Goal: Task Accomplishment & Management: Manage account settings

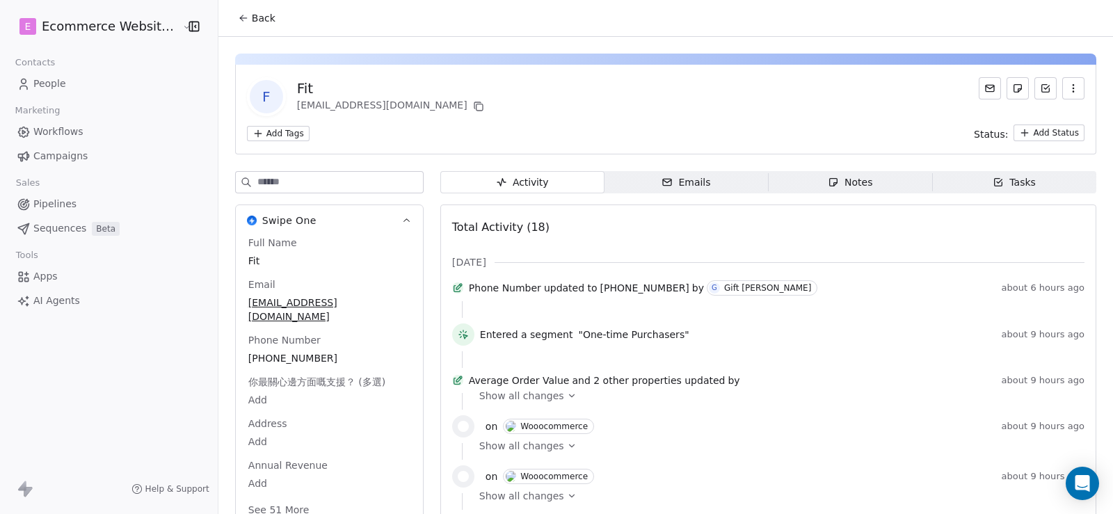
scroll to position [70, 0]
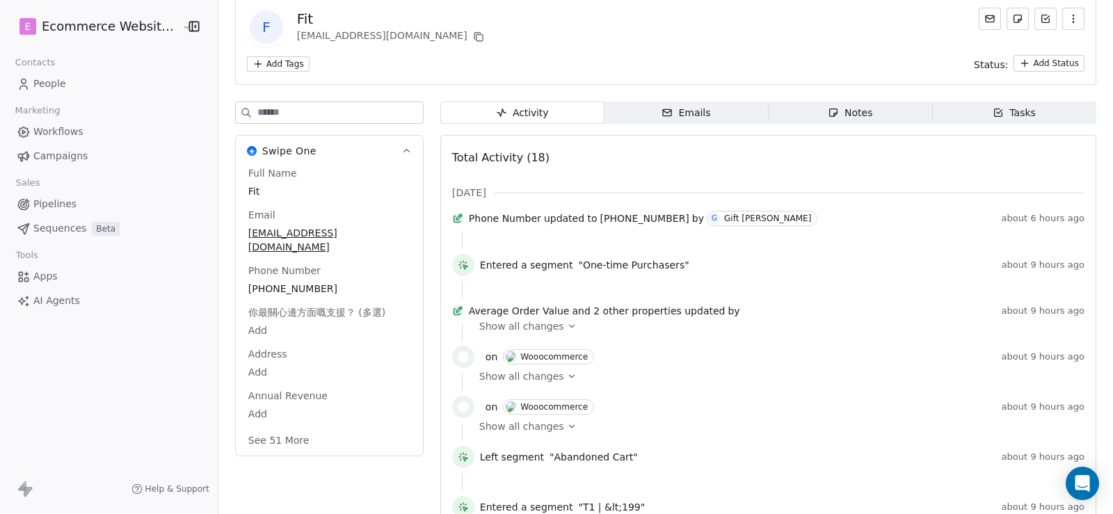
click at [84, 88] on link "People" at bounding box center [108, 83] width 195 height 23
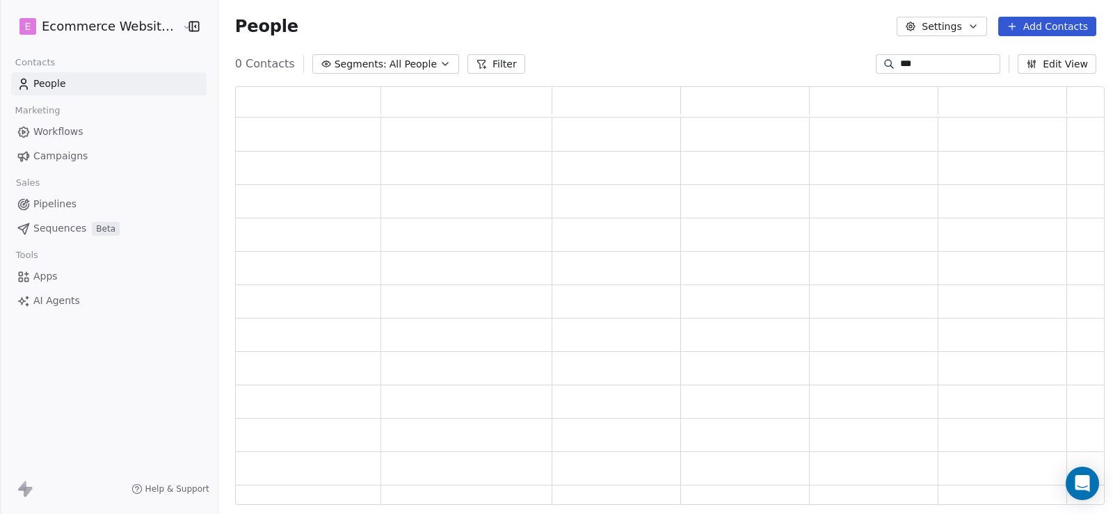
scroll to position [409, 859]
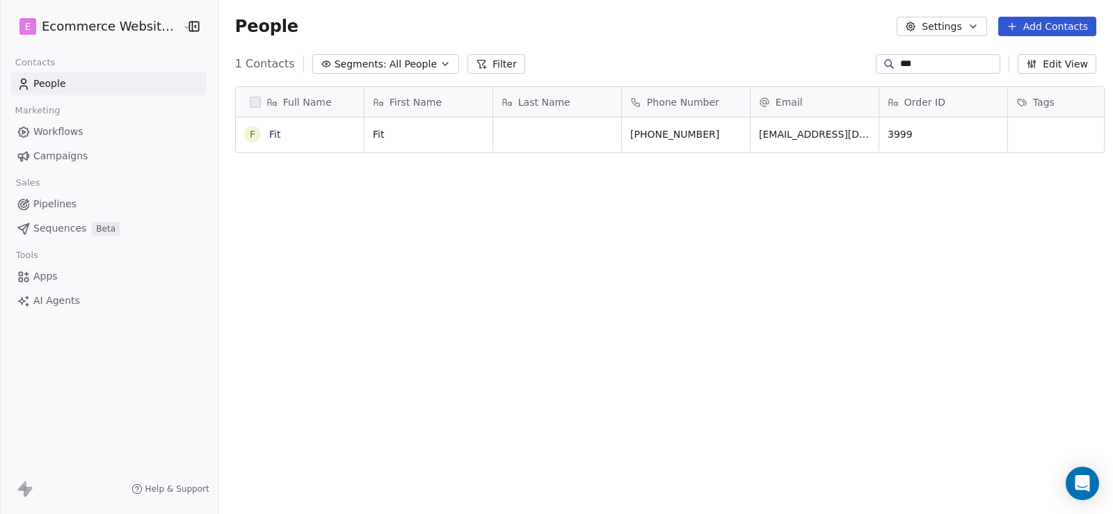
drag, startPoint x: 898, startPoint y: 65, endPoint x: 859, endPoint y: 65, distance: 38.9
click at [875, 65] on div "***" at bounding box center [937, 63] width 124 height 19
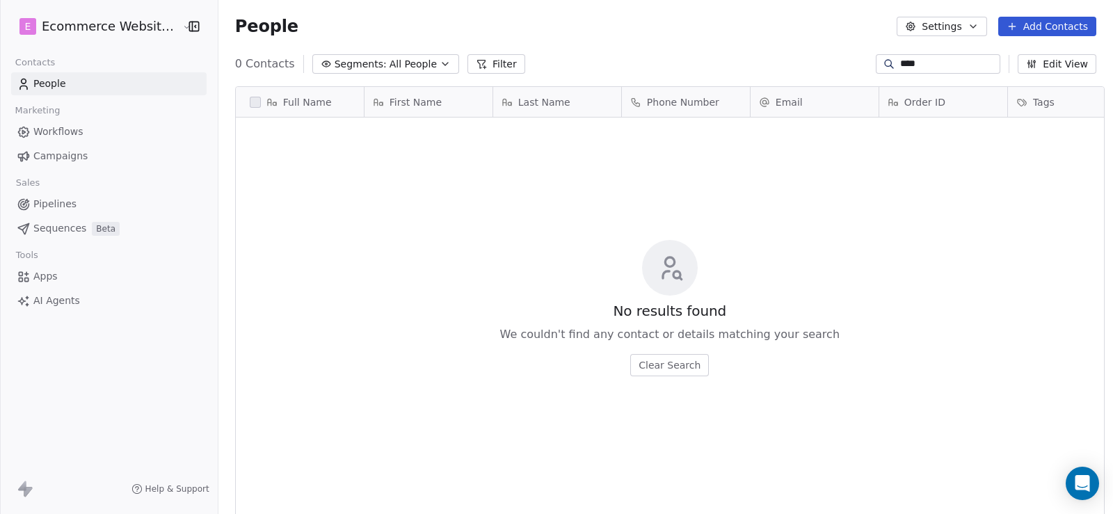
scroll to position [442, 893]
drag, startPoint x: 924, startPoint y: 58, endPoint x: 861, endPoint y: 61, distance: 63.4
click at [875, 61] on div "****" at bounding box center [937, 63] width 124 height 19
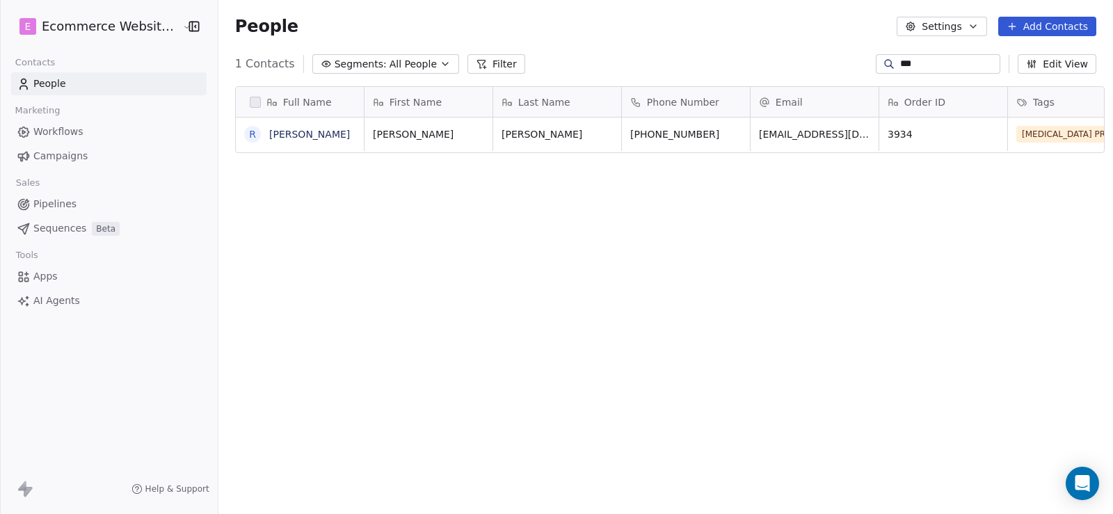
type input "***"
click at [731, 133] on icon "grid" at bounding box center [736, 132] width 11 height 11
drag, startPoint x: 917, startPoint y: 65, endPoint x: 857, endPoint y: 66, distance: 59.8
click at [875, 66] on div "***" at bounding box center [937, 63] width 124 height 19
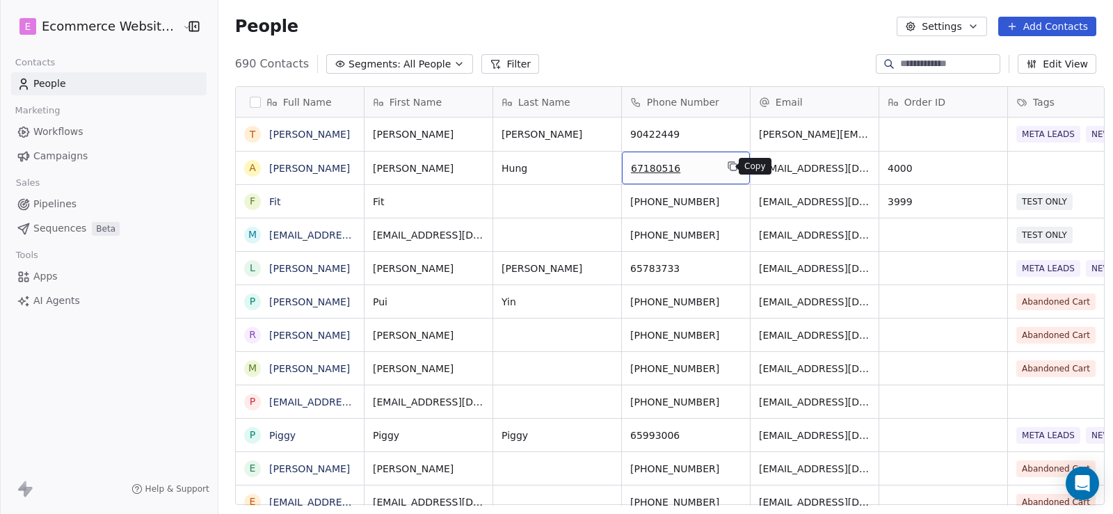
click at [727, 168] on icon "grid" at bounding box center [732, 166] width 11 height 11
click at [907, 67] on input at bounding box center [948, 64] width 97 height 14
paste input "********"
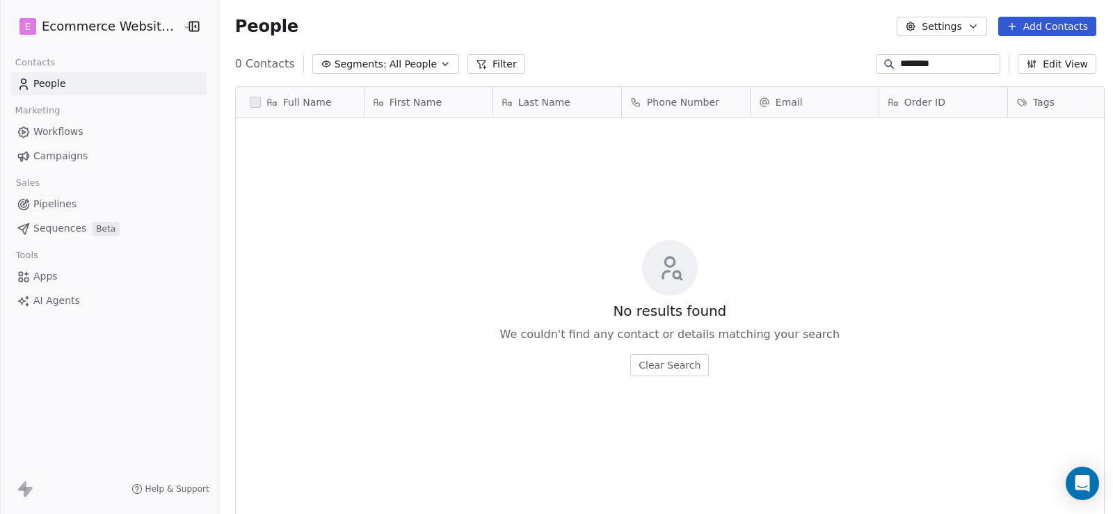
drag, startPoint x: 932, startPoint y: 67, endPoint x: 847, endPoint y: 67, distance: 85.5
click at [847, 67] on div "0 Contacts Segments: All People Filter ******** Edit View" at bounding box center [665, 64] width 894 height 22
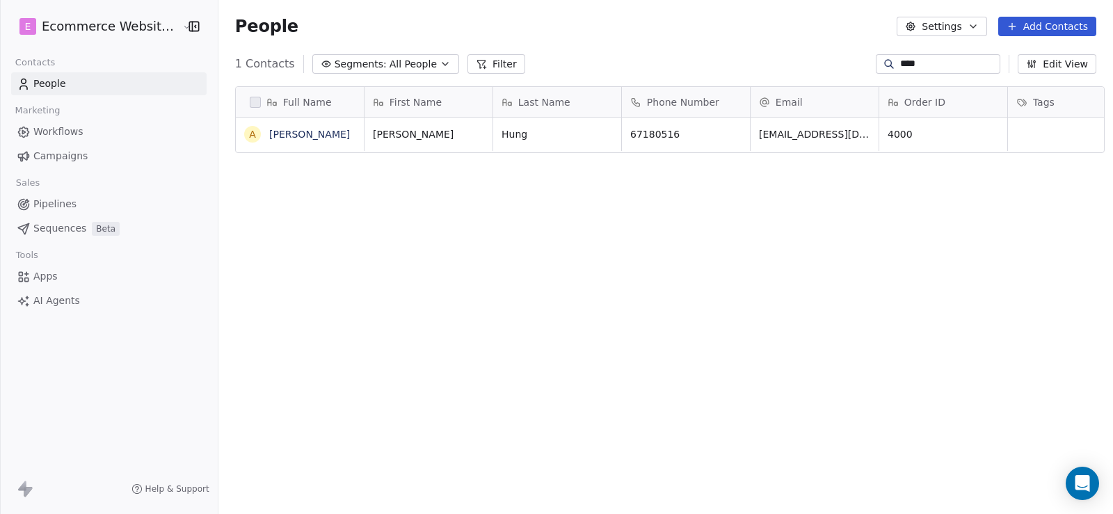
type input "****"
click at [1041, 101] on span "Tags" at bounding box center [1044, 102] width 22 height 14
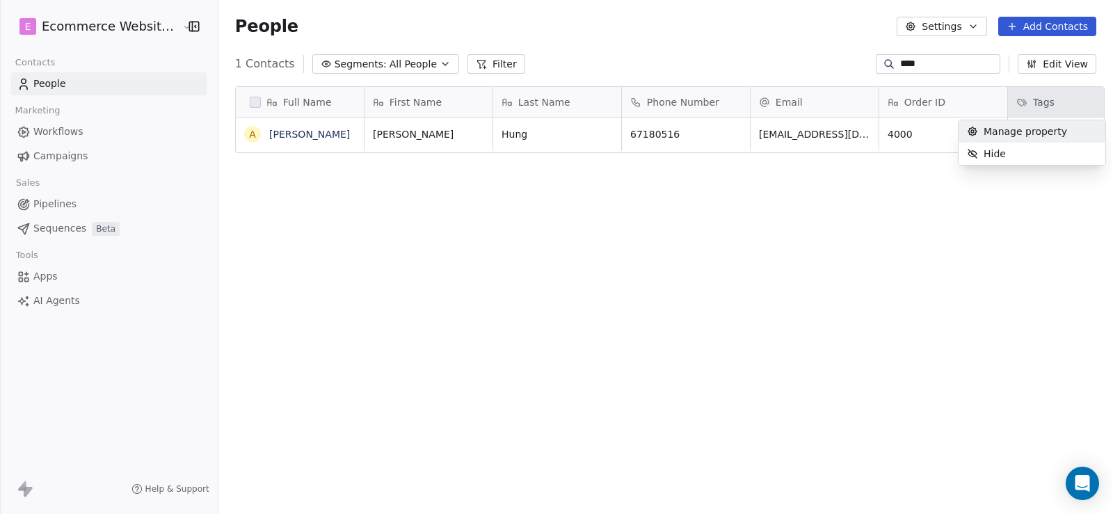
click at [749, 202] on html "E Ecommerce Website Builder Contacts People Marketing Workflows Campaigns Sales…" at bounding box center [556, 257] width 1113 height 514
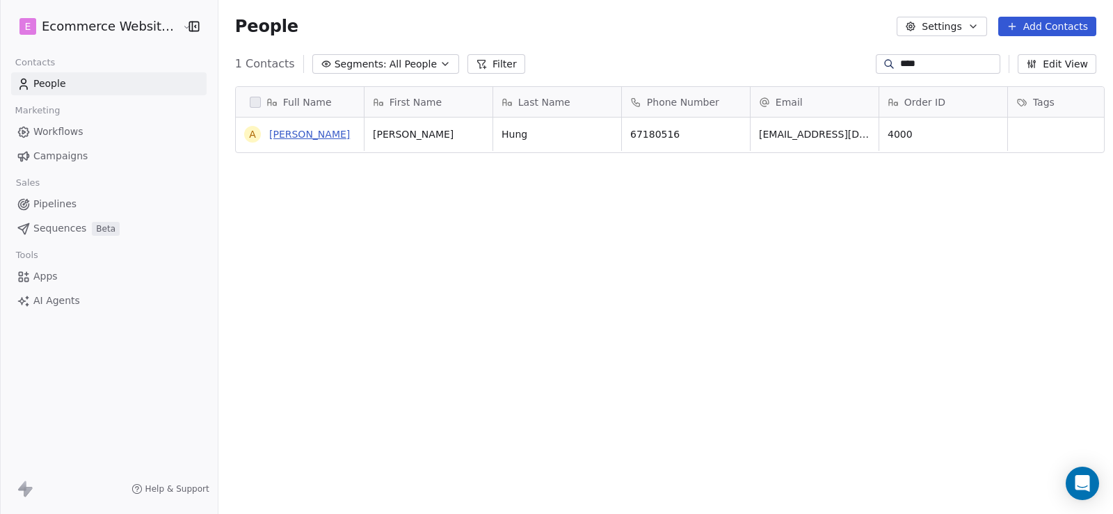
click at [282, 131] on link "[PERSON_NAME]" at bounding box center [309, 134] width 81 height 11
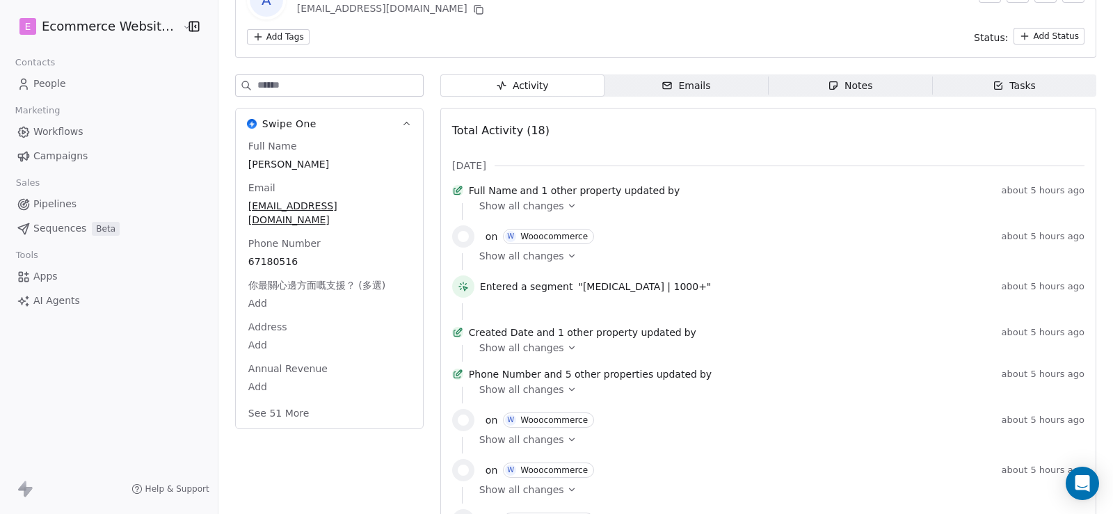
scroll to position [139, 0]
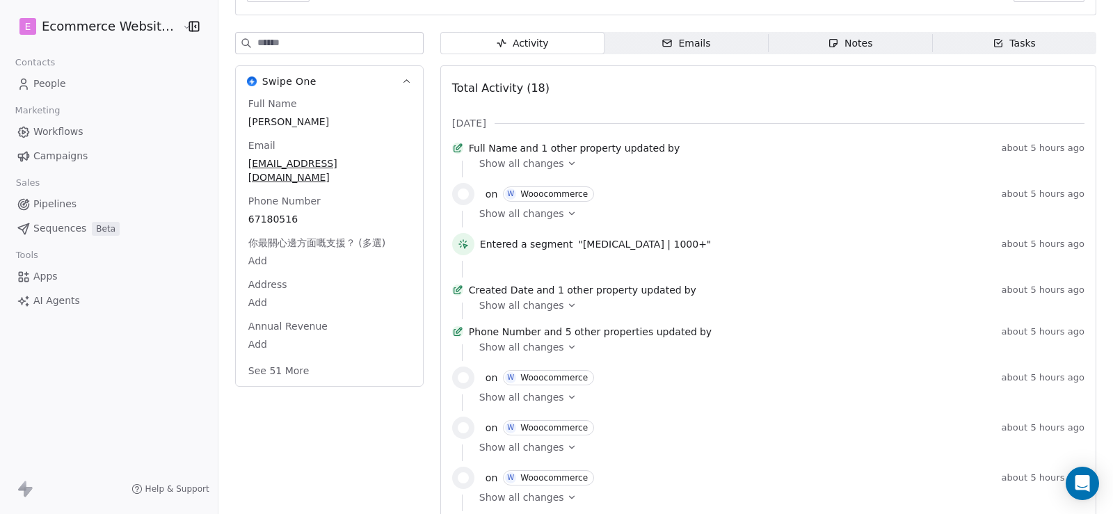
click at [293, 358] on button "See 51 More" at bounding box center [279, 370] width 78 height 25
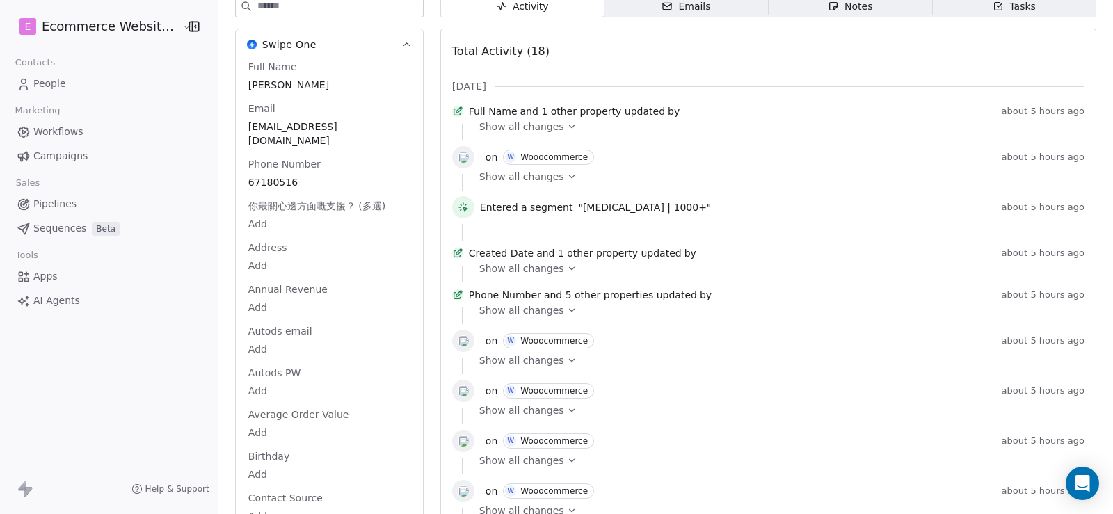
scroll to position [0, 0]
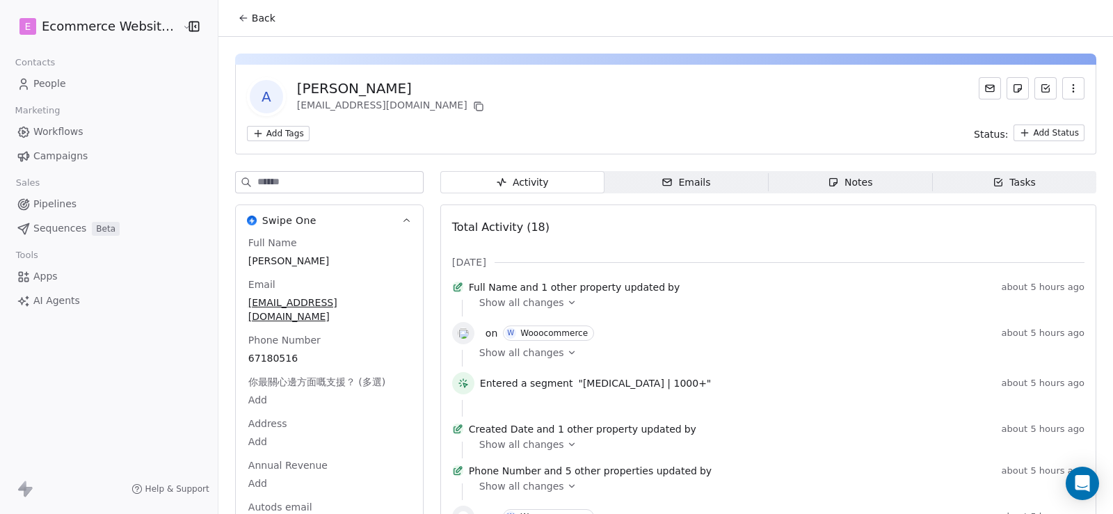
click at [252, 22] on span "Back" at bounding box center [264, 18] width 24 height 14
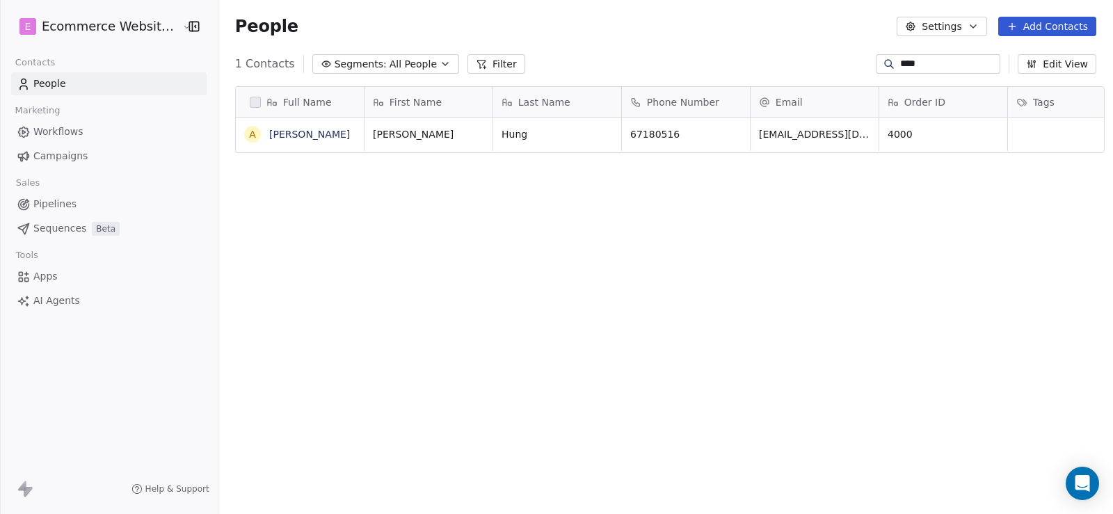
scroll to position [442, 893]
click at [323, 136] on link "[PERSON_NAME]" at bounding box center [309, 134] width 81 height 11
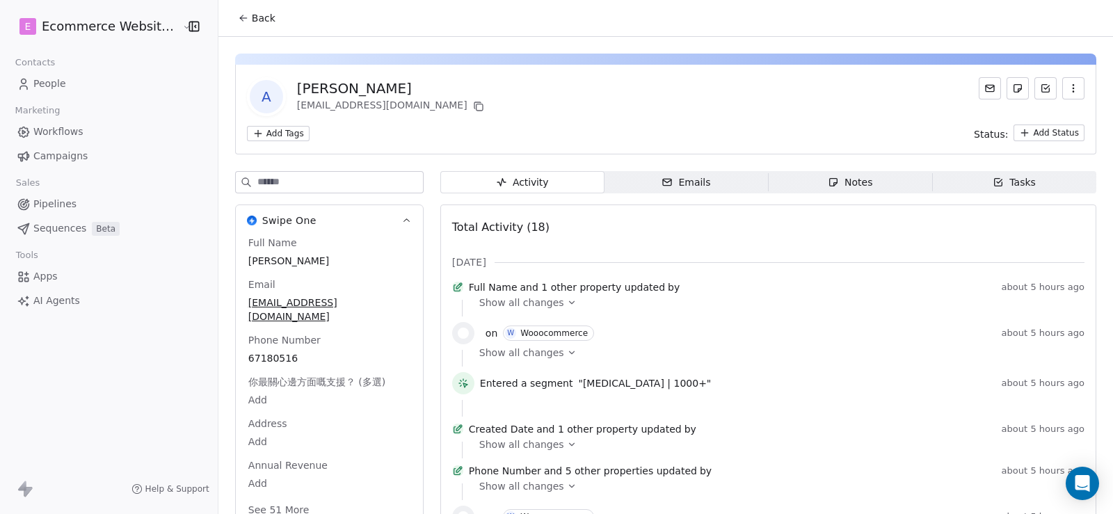
click at [287, 133] on html "E Ecommerce Website Builder Contacts People Marketing Workflows Campaigns Sales…" at bounding box center [556, 257] width 1113 height 514
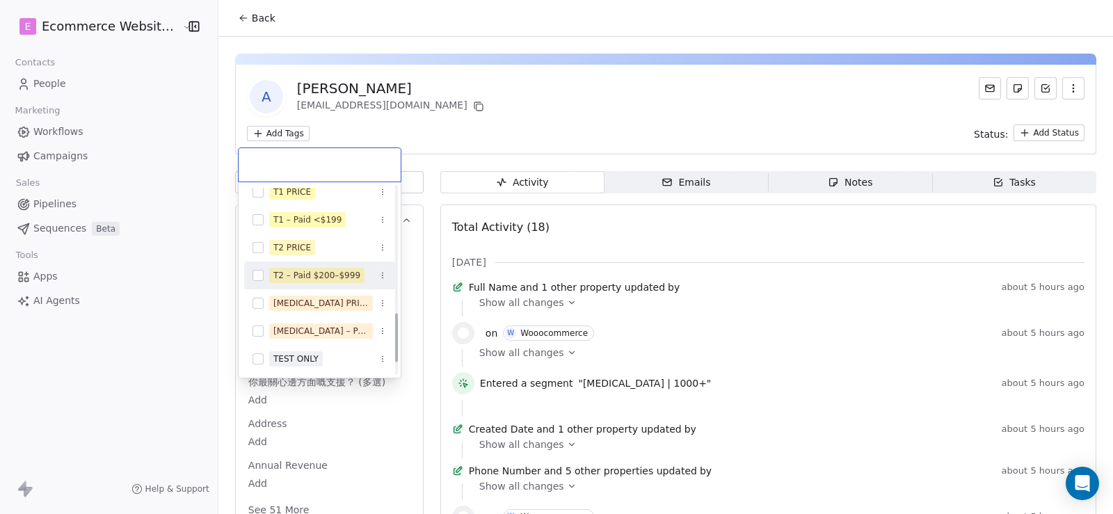
scroll to position [539, 0]
click at [296, 323] on span "[MEDICAL_DATA] – Paid $1000+" at bounding box center [321, 330] width 104 height 15
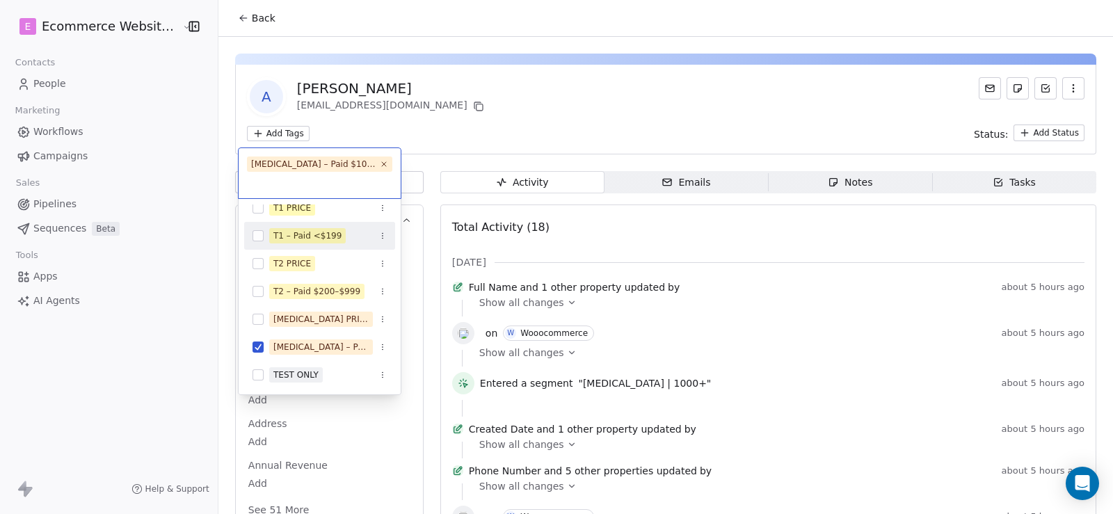
click at [623, 106] on html "E Ecommerce Website Builder Contacts People Marketing Workflows Campaigns Sales…" at bounding box center [556, 257] width 1113 height 514
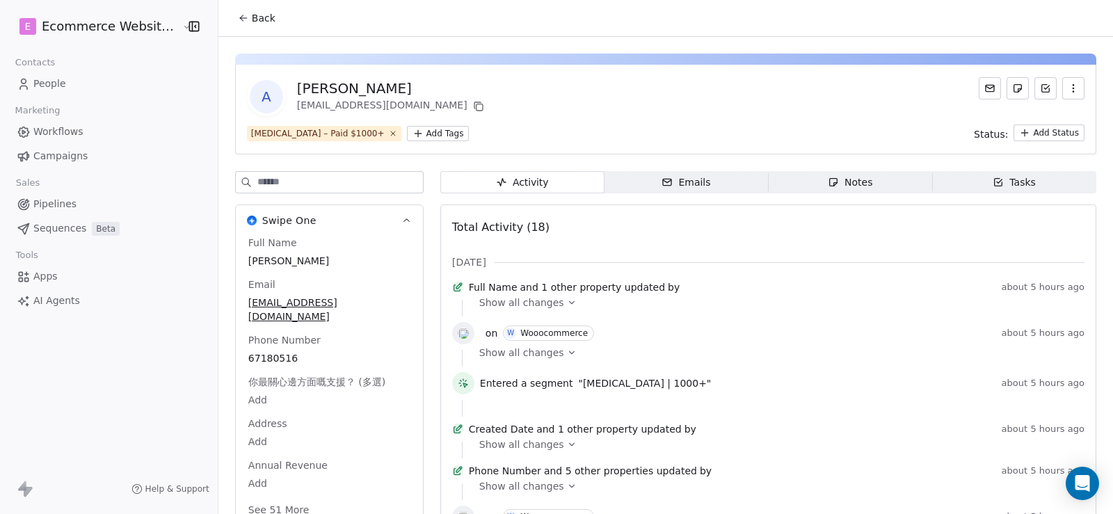
click at [252, 23] on span "Back" at bounding box center [264, 18] width 24 height 14
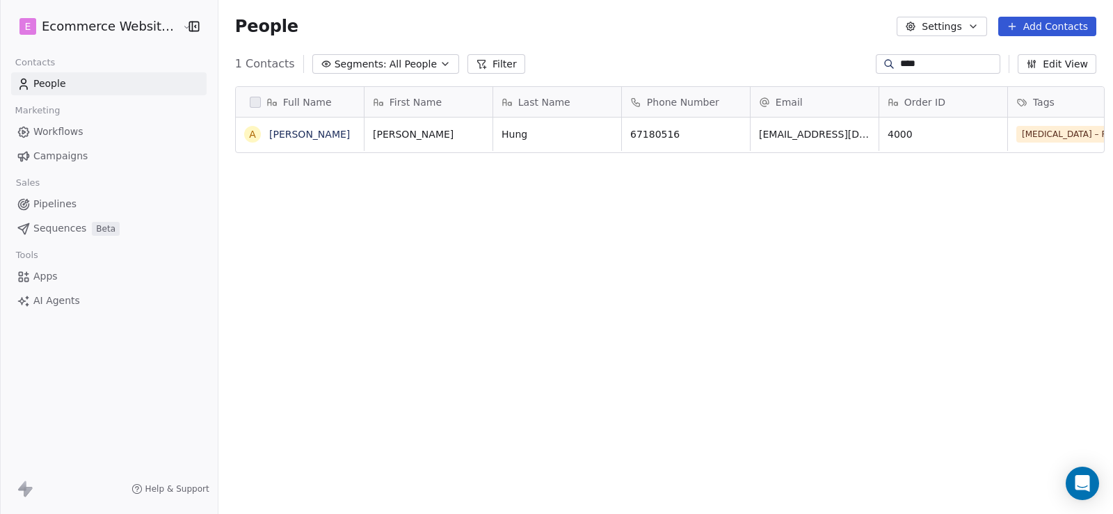
scroll to position [442, 893]
click at [885, 66] on icon at bounding box center [888, 63] width 6 height 6
click at [900, 60] on input "****" at bounding box center [948, 64] width 97 height 14
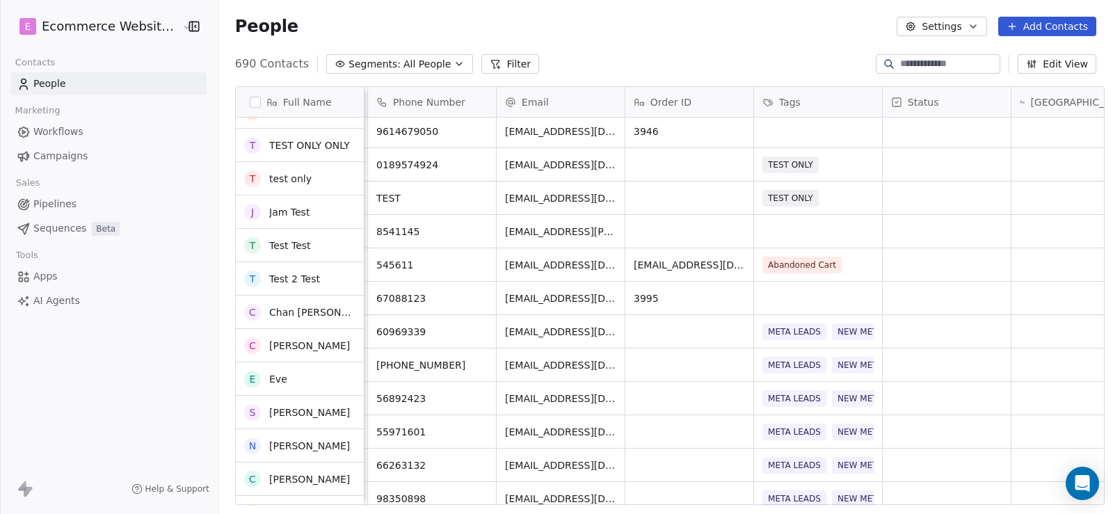
scroll to position [0, 0]
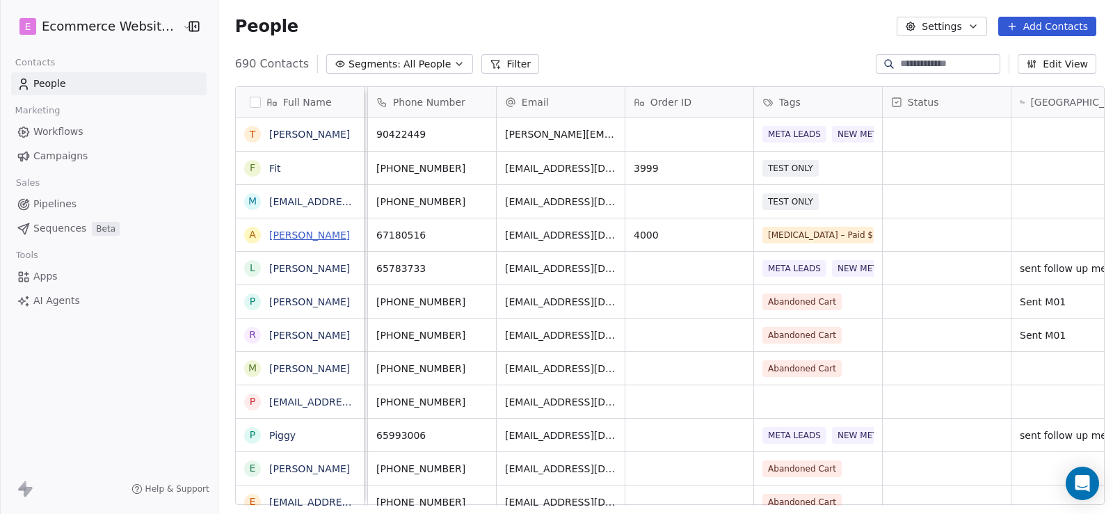
click at [284, 231] on link "[PERSON_NAME]" at bounding box center [309, 234] width 81 height 11
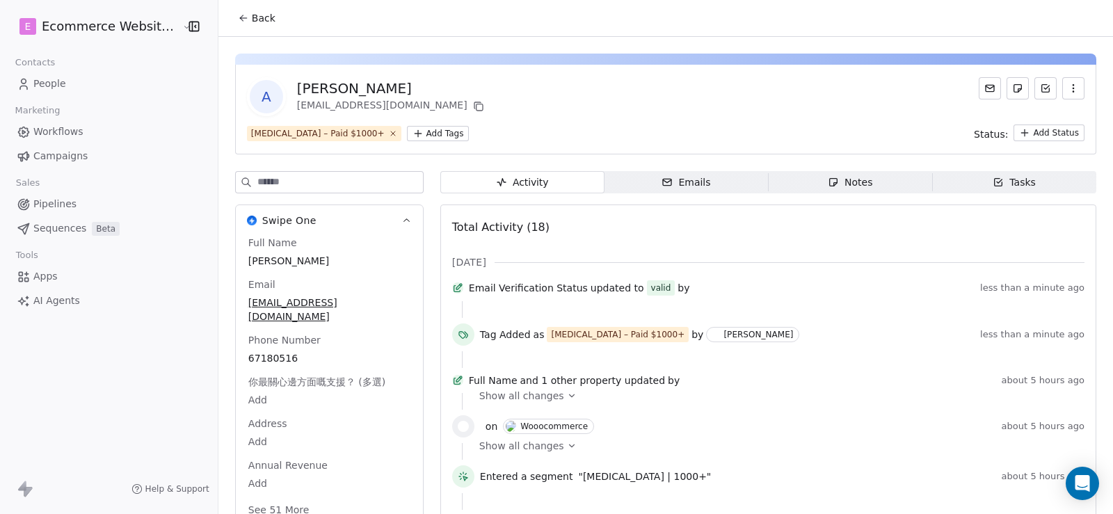
click at [372, 131] on html "E Ecommerce Website Builder Contacts People Marketing Workflows Campaigns Sales…" at bounding box center [556, 257] width 1113 height 514
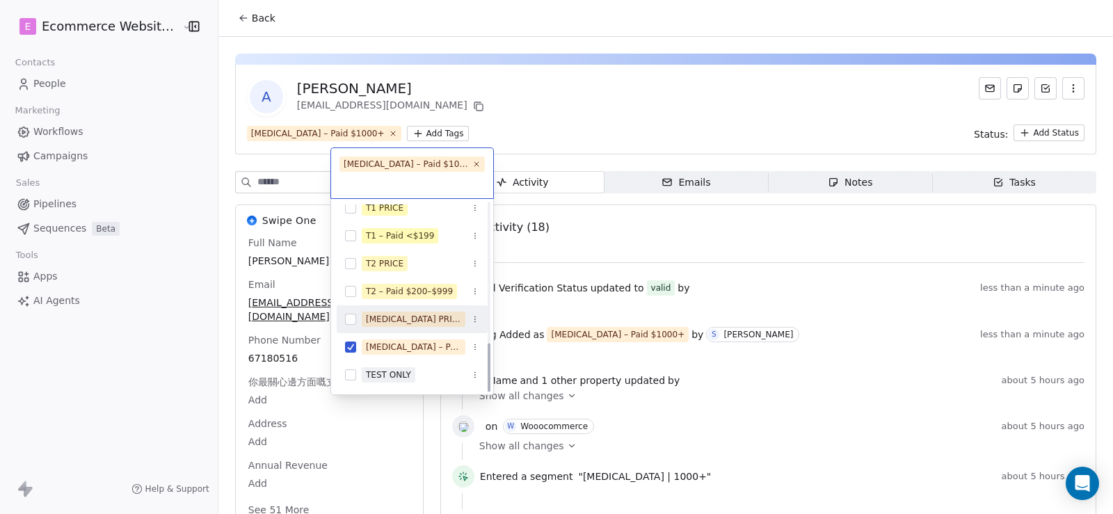
click at [354, 314] on button "Suggestions" at bounding box center [350, 319] width 11 height 11
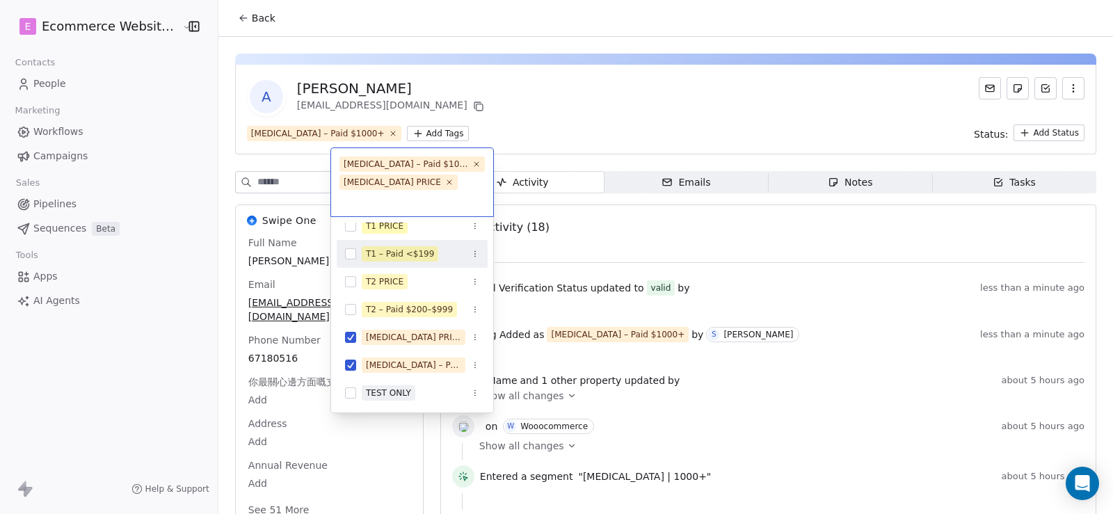
click at [670, 115] on html "E Ecommerce Website Builder Contacts People Marketing Workflows Campaigns Sales…" at bounding box center [556, 257] width 1113 height 514
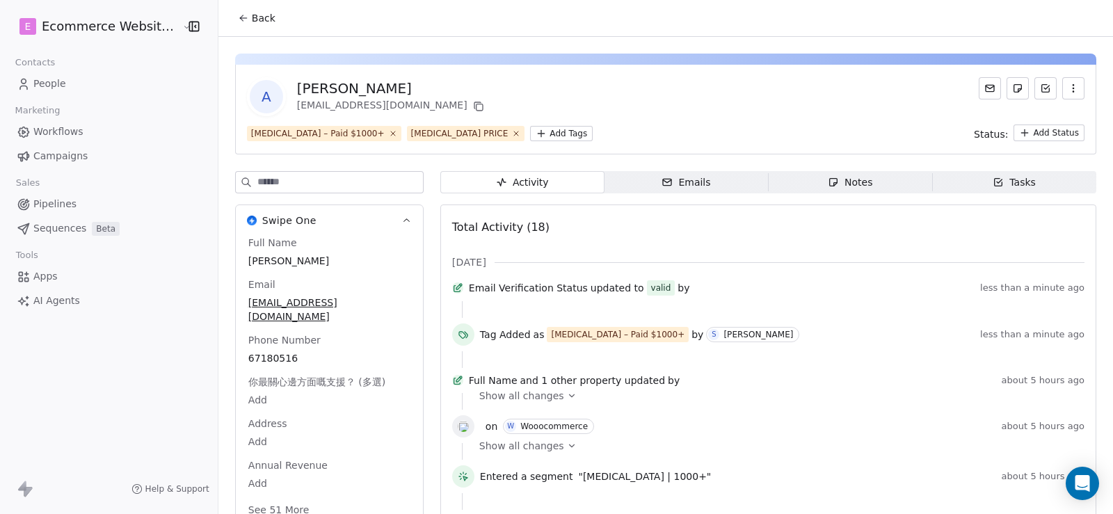
click at [238, 19] on icon at bounding box center [243, 18] width 11 height 11
